Goal: Find specific page/section: Find specific page/section

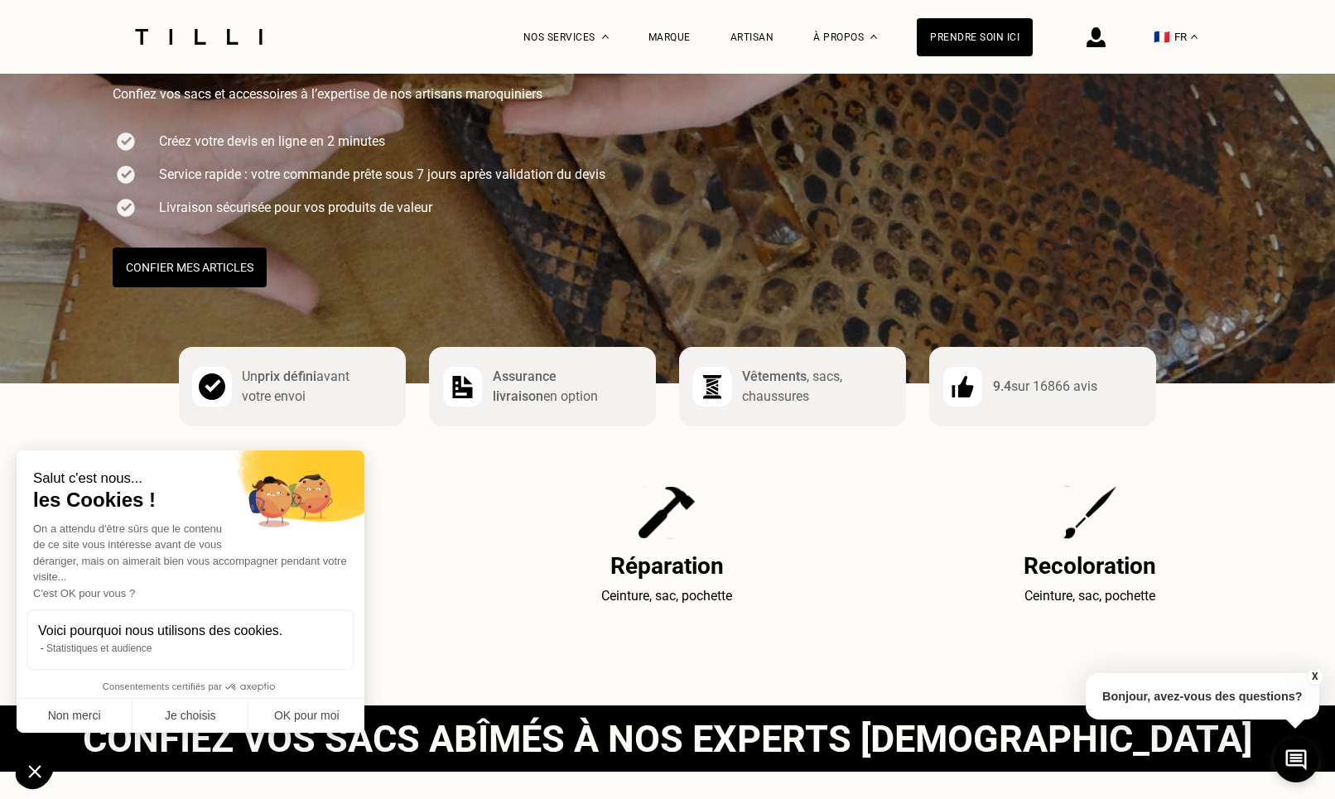
scroll to position [253, 0]
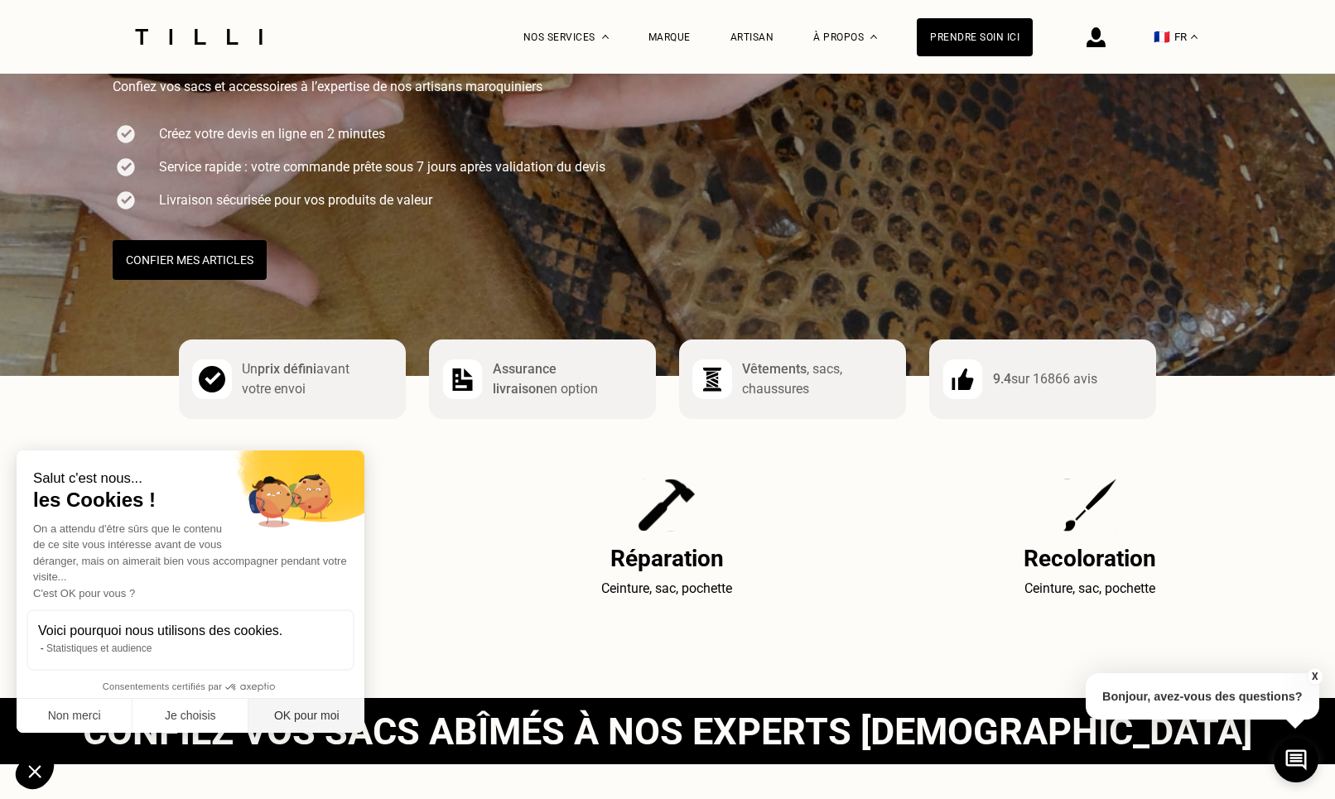
click at [336, 715] on button "OK pour moi" at bounding box center [306, 716] width 116 height 35
checkbox input "true"
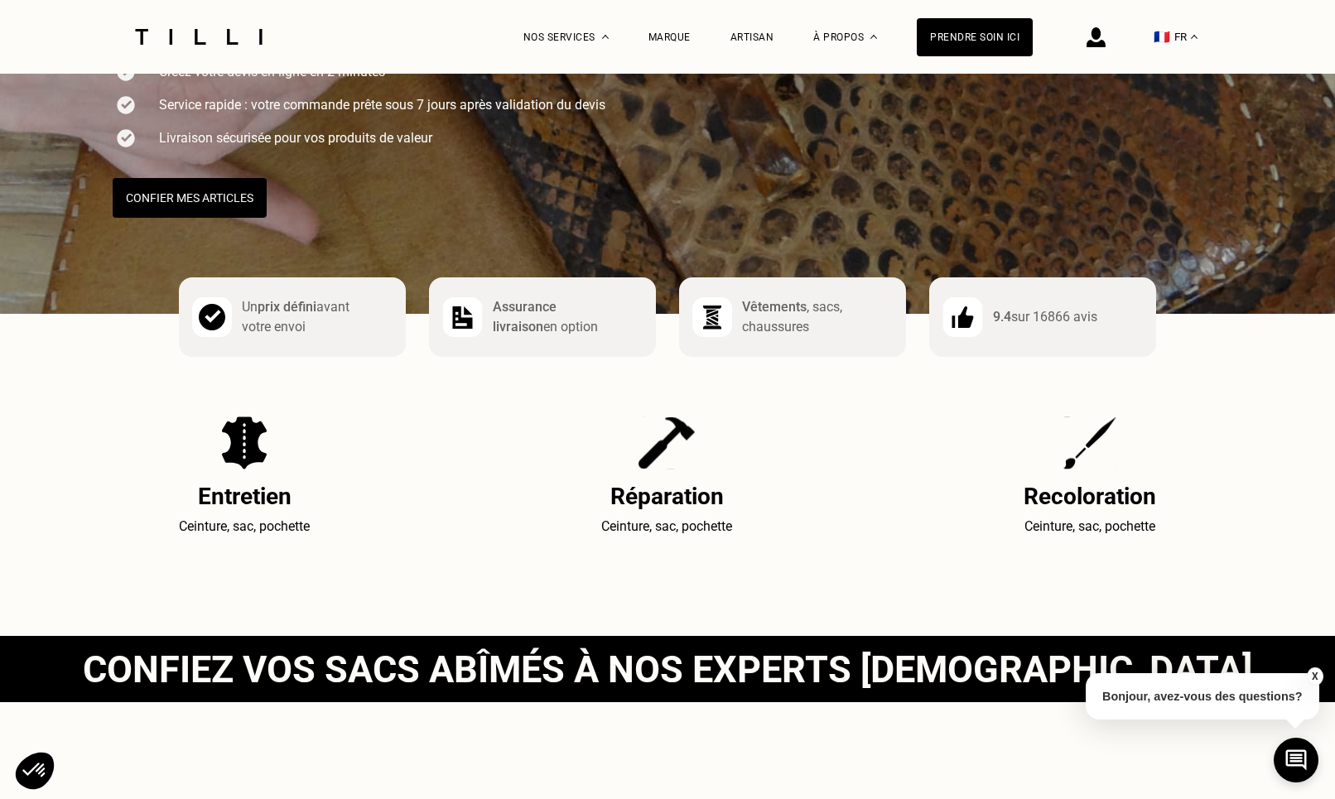
scroll to position [0, 0]
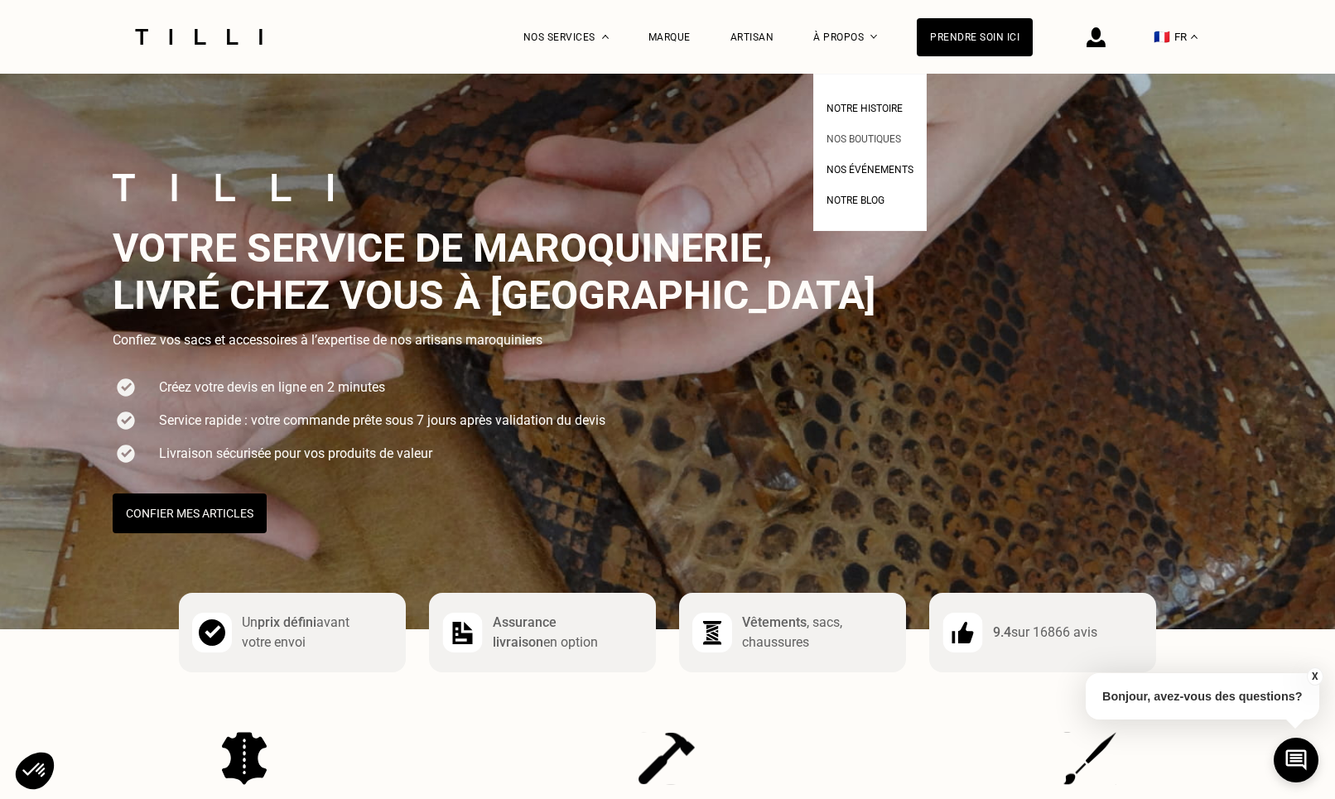
click at [876, 143] on span "Nos boutiques" at bounding box center [863, 139] width 75 height 12
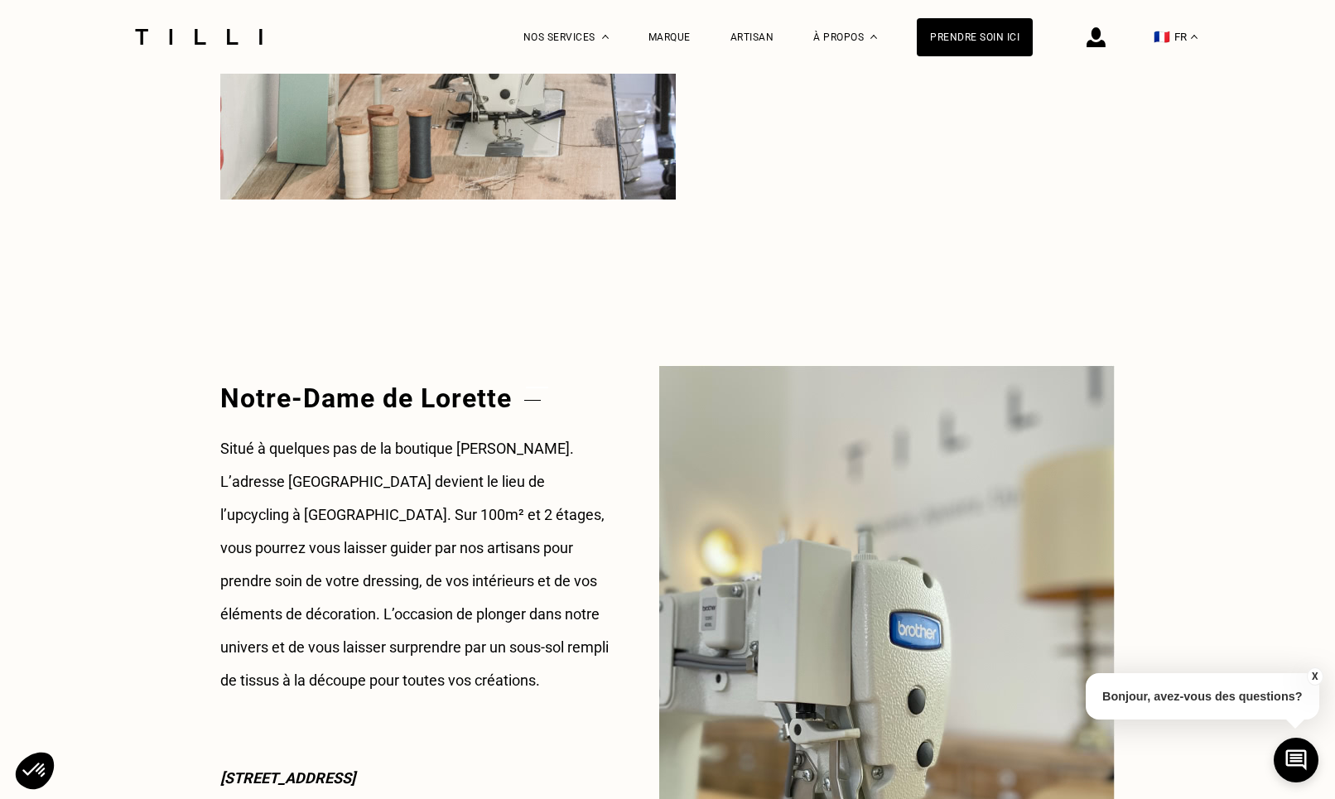
scroll to position [2027, 0]
